Goal: Navigation & Orientation: Understand site structure

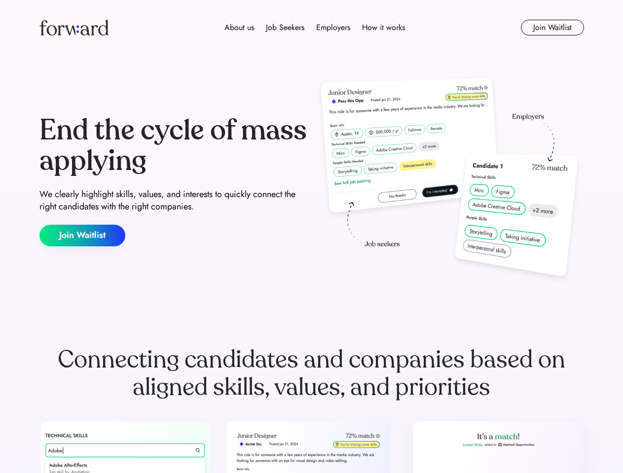
click at [311, 237] on div "End the cycle of mass applying We clearly highlight skills, values, and interes…" at bounding box center [311, 181] width 544 height 212
click at [312, 28] on div "About us Job Seekers Employers How it works" at bounding box center [314, 28] width 389 height 12
click at [74, 28] on img at bounding box center [73, 28] width 69 height 16
click at [315, 28] on div "About us Job Seekers Employers How it works" at bounding box center [314, 28] width 389 height 12
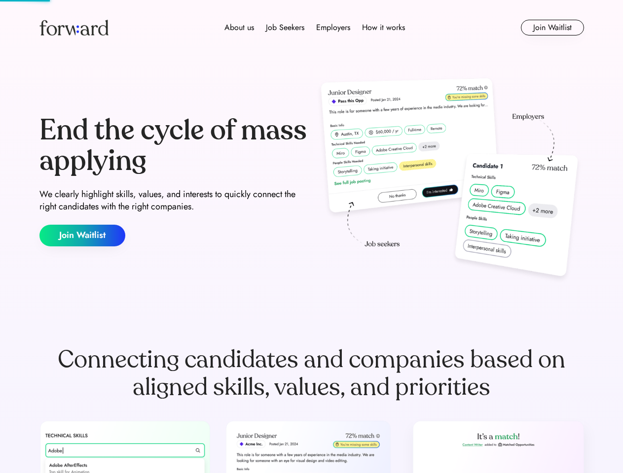
click at [239, 28] on div "About us" at bounding box center [239, 28] width 30 height 12
click at [285, 28] on div "Job Seekers" at bounding box center [285, 28] width 38 height 12
click at [333, 28] on div "Employers" at bounding box center [333, 28] width 34 height 12
click at [383, 28] on div "How it works" at bounding box center [383, 28] width 43 height 12
click at [552, 28] on button "Join Waitlist" at bounding box center [552, 28] width 63 height 16
